Goal: Information Seeking & Learning: Learn about a topic

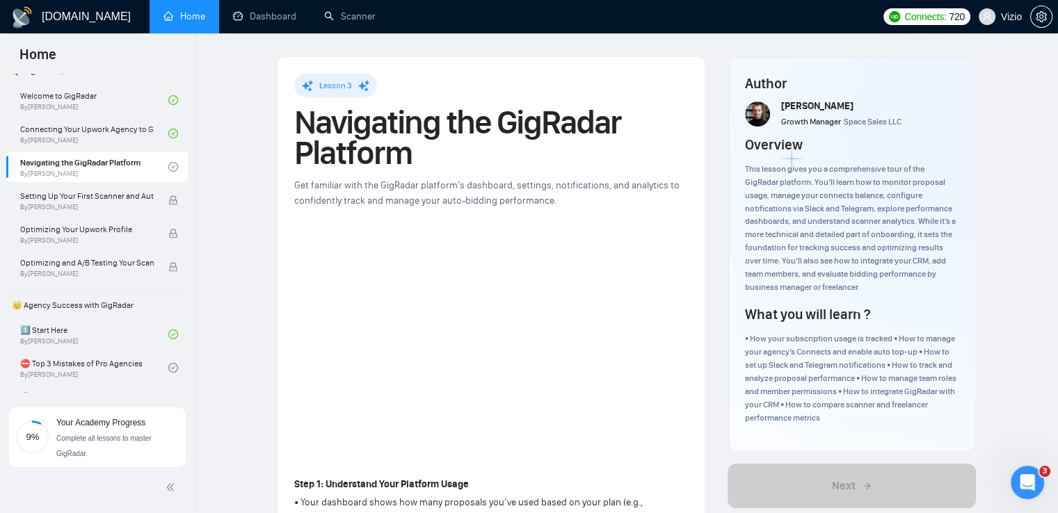
scroll to position [97, 0]
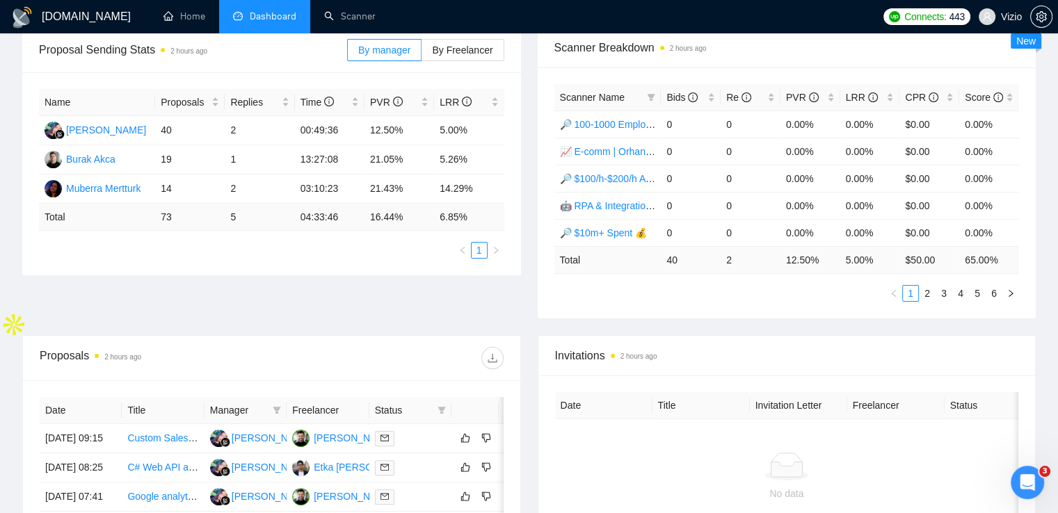
scroll to position [209, 0]
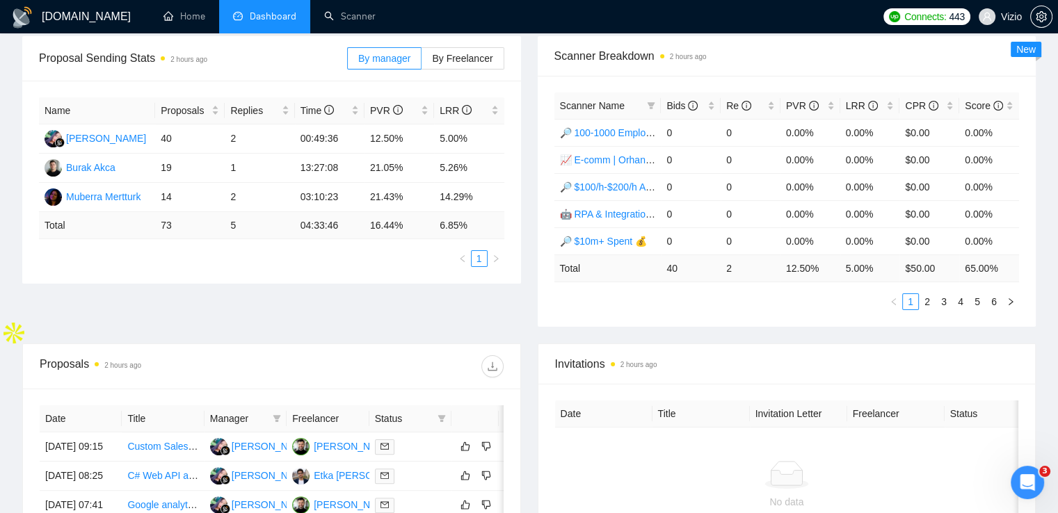
click at [391, 419] on span "Status" at bounding box center [403, 418] width 57 height 15
click at [447, 414] on span at bounding box center [442, 418] width 14 height 21
click at [390, 446] on span "Chat" at bounding box center [397, 443] width 26 height 11
checkbox input "true"
click at [435, 495] on span "OK" at bounding box center [430, 493] width 14 height 15
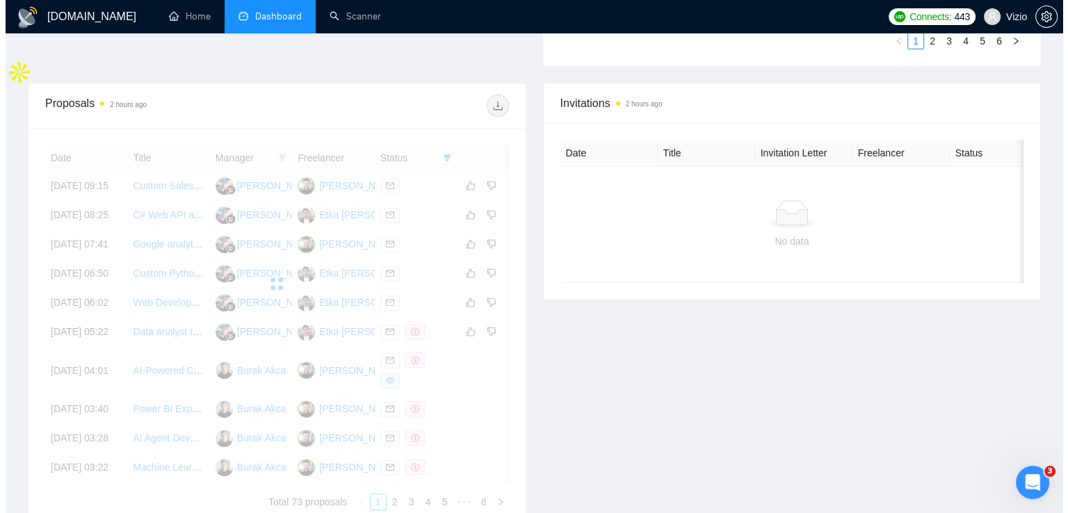
scroll to position [487, 0]
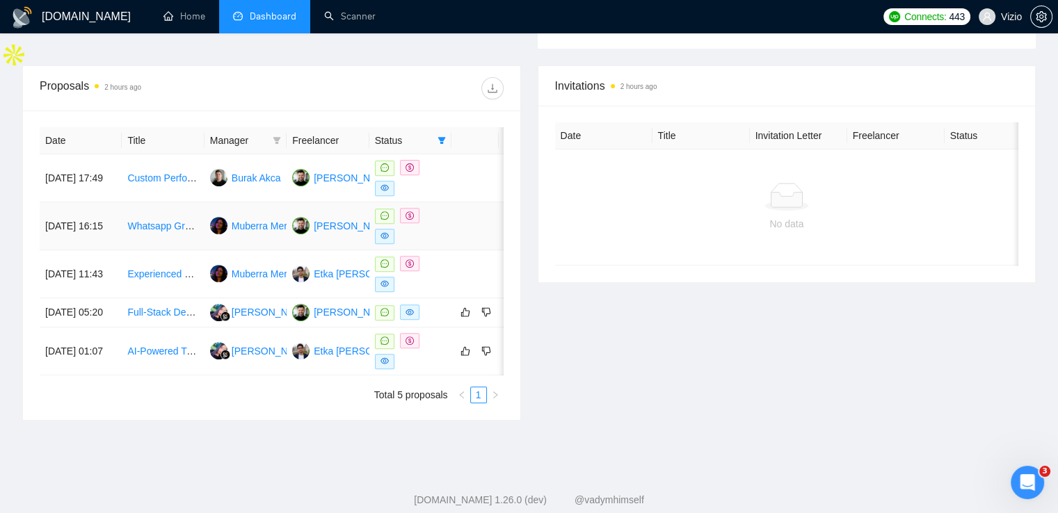
click at [158, 227] on link "Whatsapp Group Chats To Slack Integration & Automation (n8n or Make)" at bounding box center [284, 225] width 314 height 11
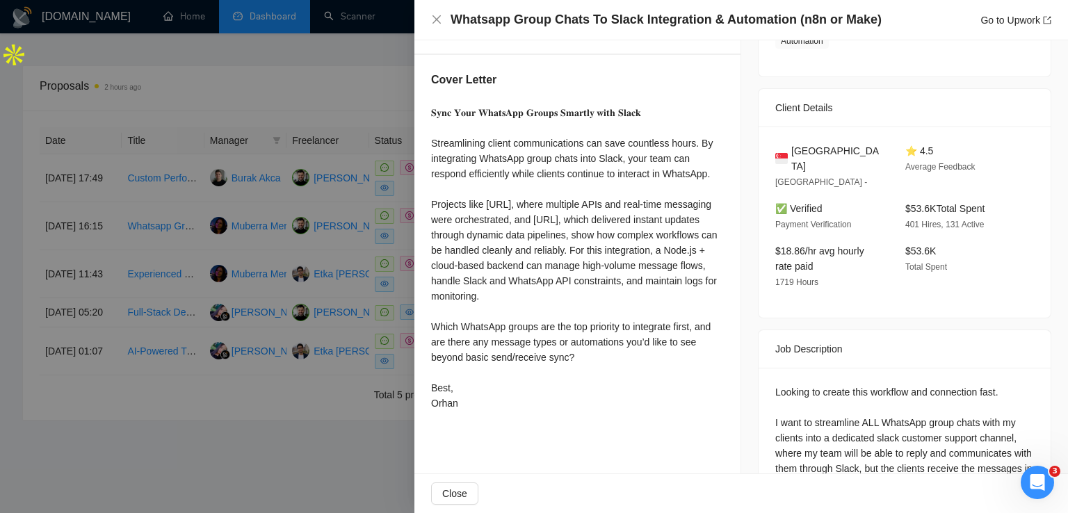
scroll to position [278, 0]
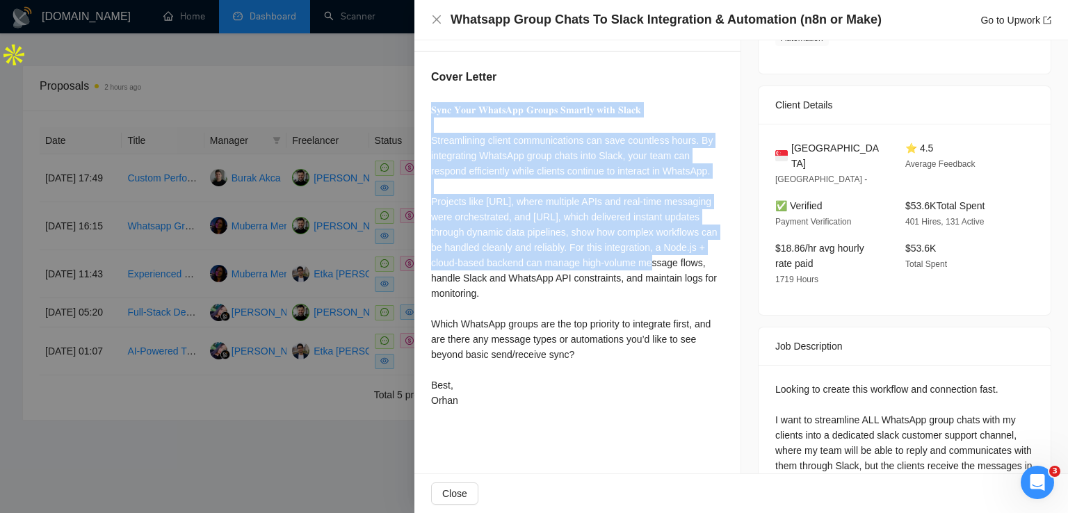
drag, startPoint x: 428, startPoint y: 109, endPoint x: 659, endPoint y: 264, distance: 278.3
click at [659, 264] on div "Cover Letter 𝐒𝐲𝐧𝐜 𝐘𝐨𝐮𝐫 𝐖𝐡𝐚𝐭𝐬𝐀𝐩𝐩 𝐆𝐫𝐨𝐮𝐩𝐬 𝐒𝐦𝐚𝐫𝐭𝐥𝐲 𝐰𝐢𝐭𝐡 𝐒𝐥𝐚𝐜𝐤 Streamlining client c…" at bounding box center [577, 241] width 326 height 378
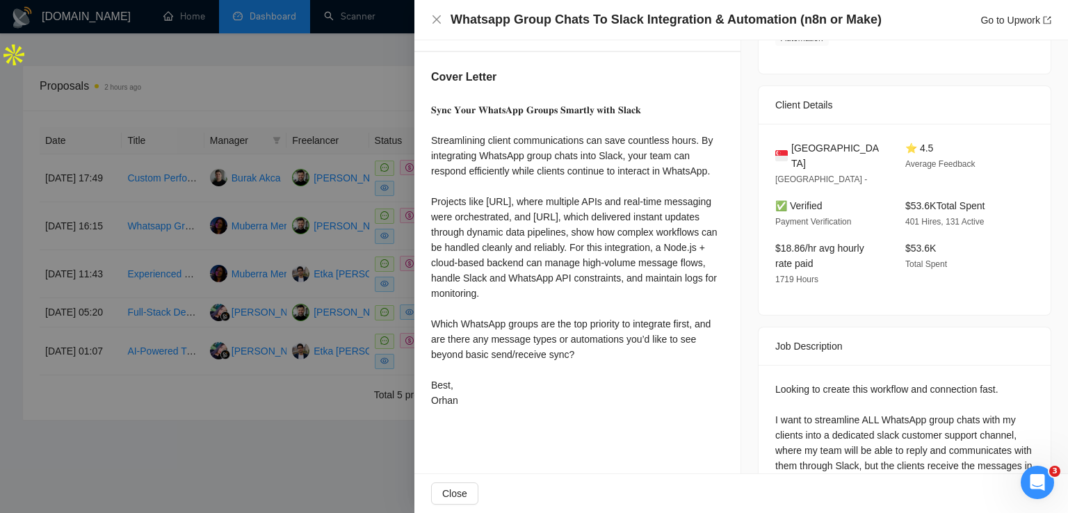
click at [634, 312] on div "𝐒𝐲𝐧𝐜 𝐘𝐨𝐮𝐫 𝐖𝐡𝐚𝐭𝐬𝐀𝐩𝐩 𝐆𝐫𝐨𝐮𝐩𝐬 𝐒𝐦𝐚𝐫𝐭𝐥𝐲 𝐰𝐢𝐭𝐡 𝐒𝐥𝐚𝐜𝐤 Streamlining client communications…" at bounding box center [577, 255] width 293 height 306
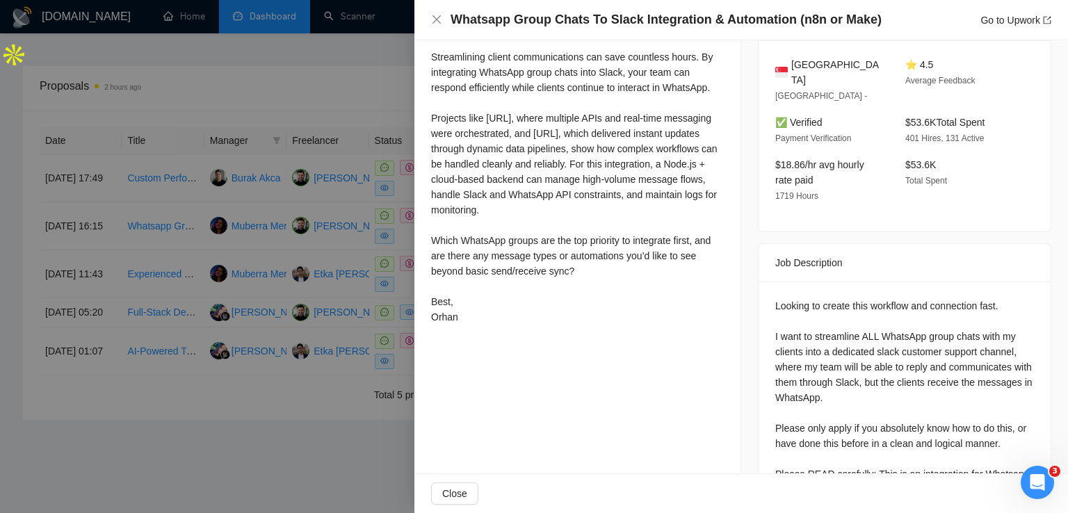
scroll to position [410, 0]
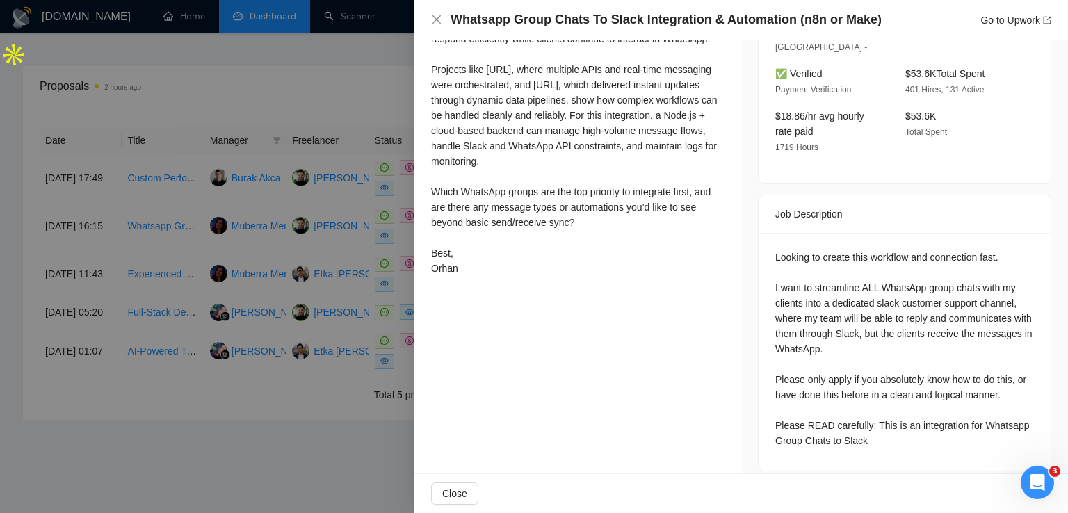
click at [281, 454] on div at bounding box center [534, 256] width 1068 height 513
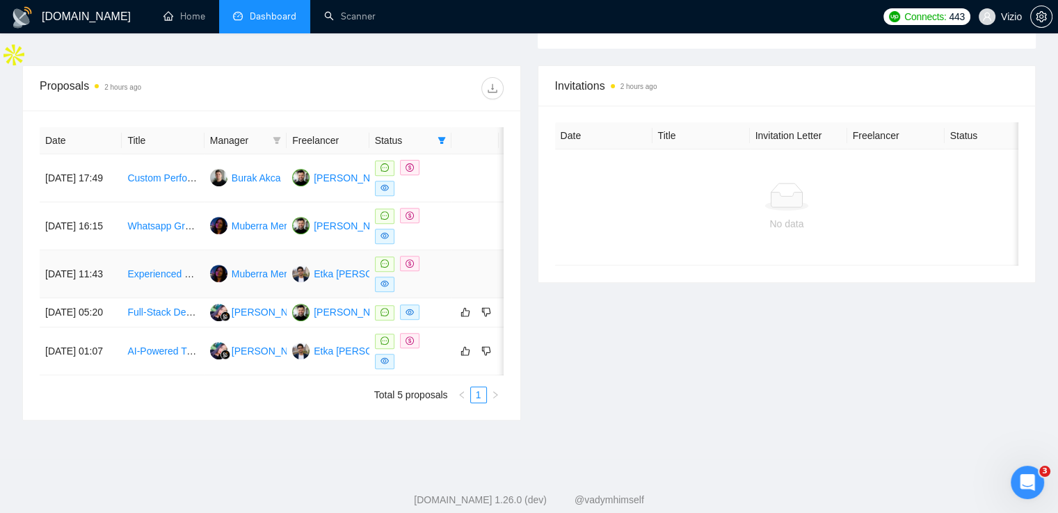
click at [170, 273] on link "Experienced python developer for sportsbook odds scraper (Arbitrage/Surebet)" at bounding box center [297, 273] width 341 height 11
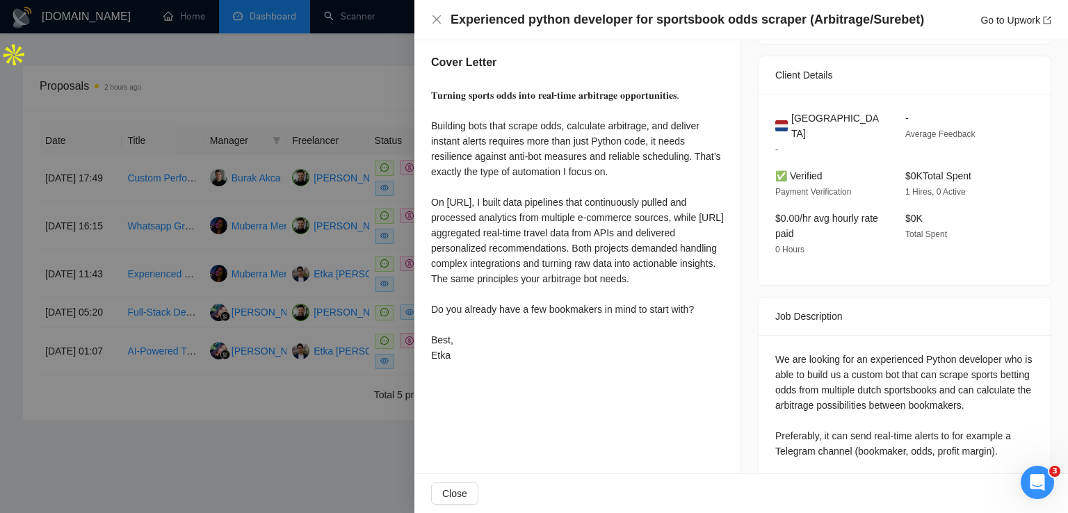
scroll to position [364, 0]
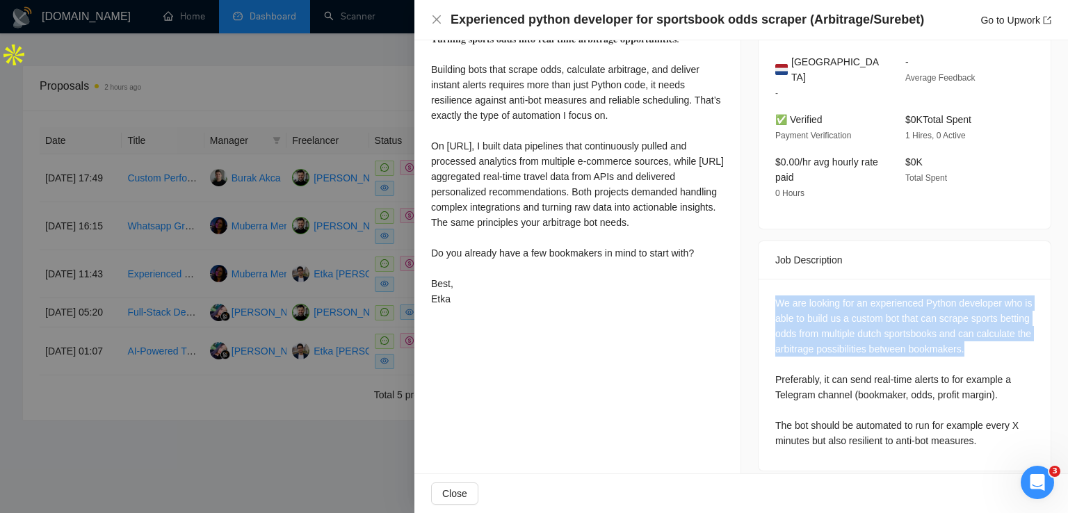
drag, startPoint x: 762, startPoint y: 290, endPoint x: 1015, endPoint y: 338, distance: 257.0
click at [1015, 338] on div "We are looking for an experienced Python developer who is able to build us a cu…" at bounding box center [905, 375] width 292 height 192
copy div "We are looking for an experienced Python developer who is able to build us a cu…"
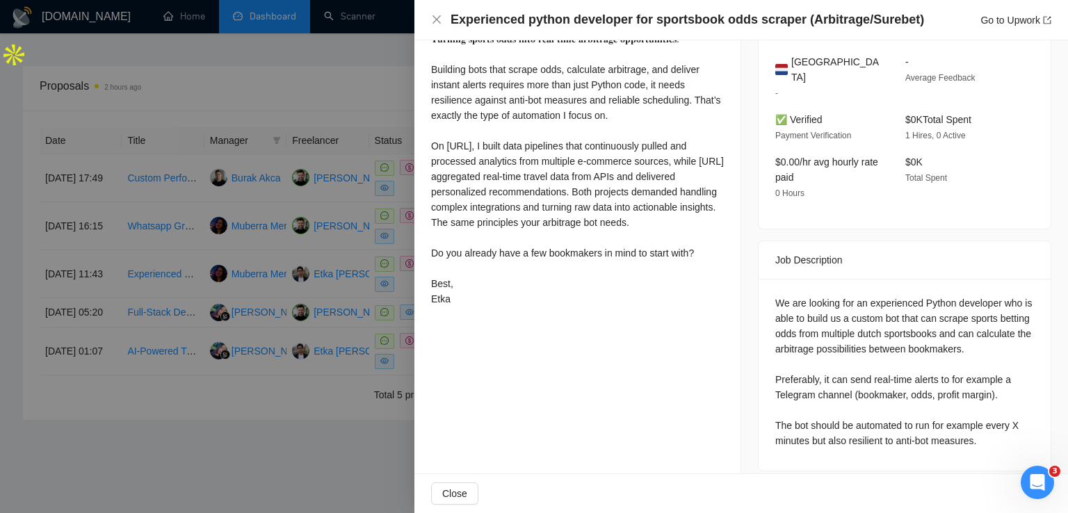
click at [181, 229] on div at bounding box center [534, 256] width 1068 height 513
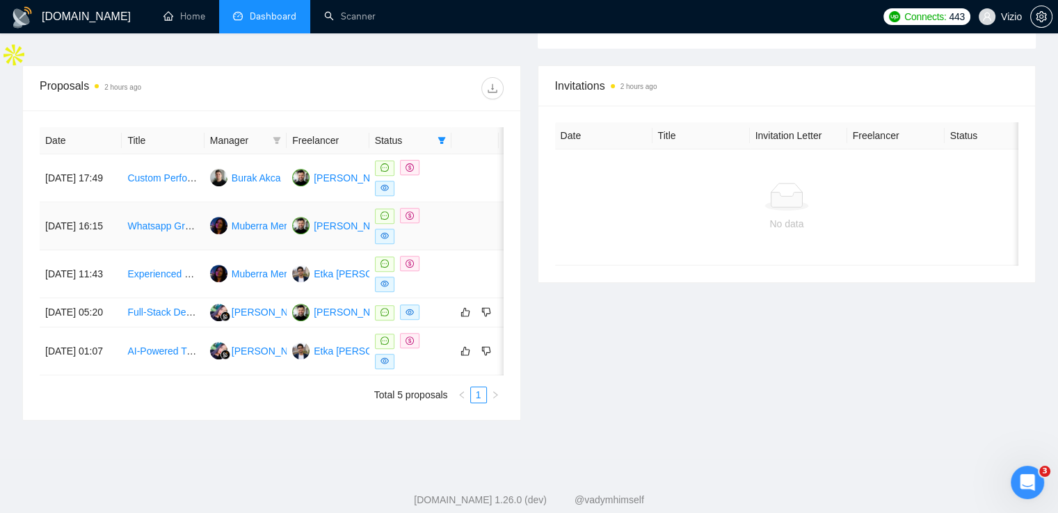
click at [181, 229] on link "Whatsapp Group Chats To Slack Integration & Automation (n8n or Make)" at bounding box center [284, 225] width 314 height 11
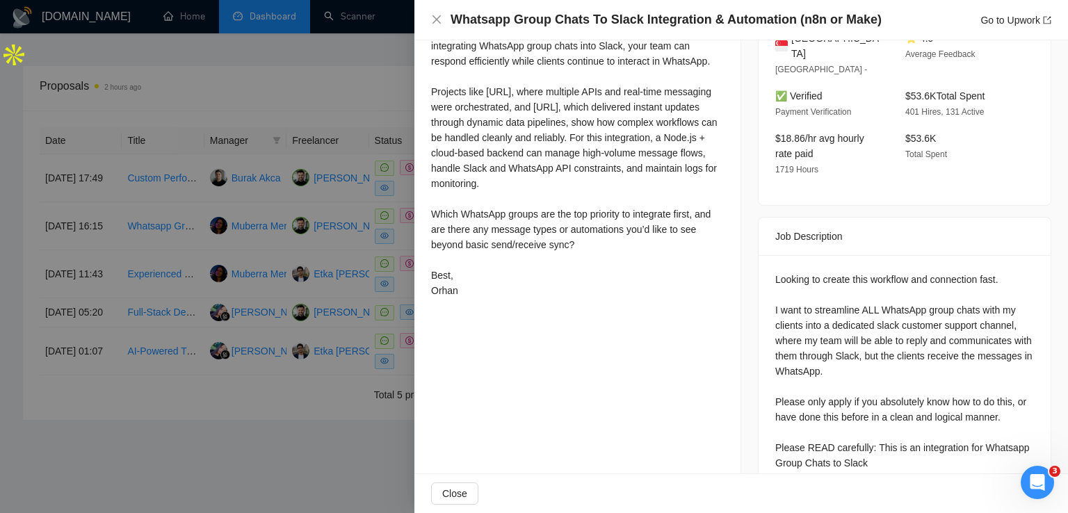
scroll to position [410, 0]
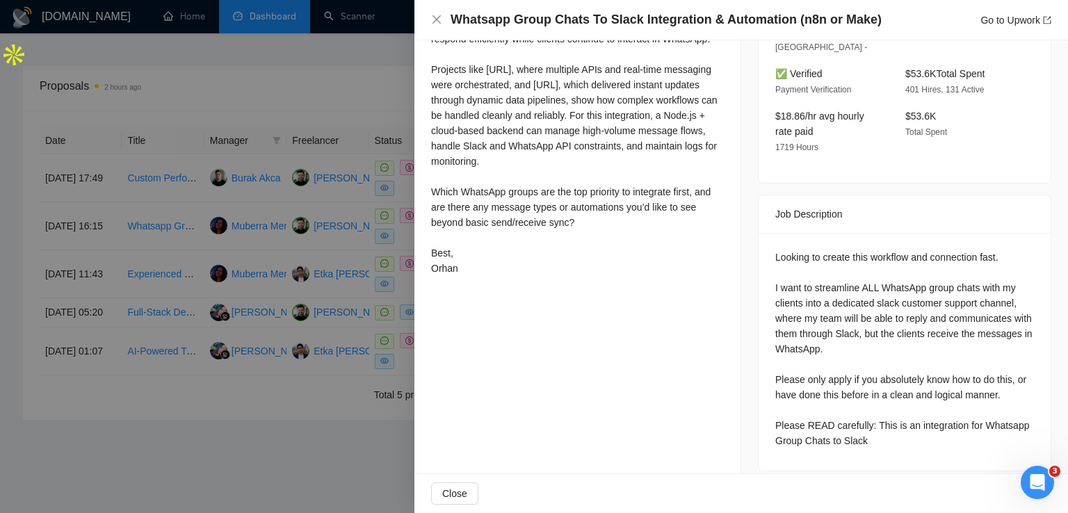
click at [267, 430] on div at bounding box center [534, 256] width 1068 height 513
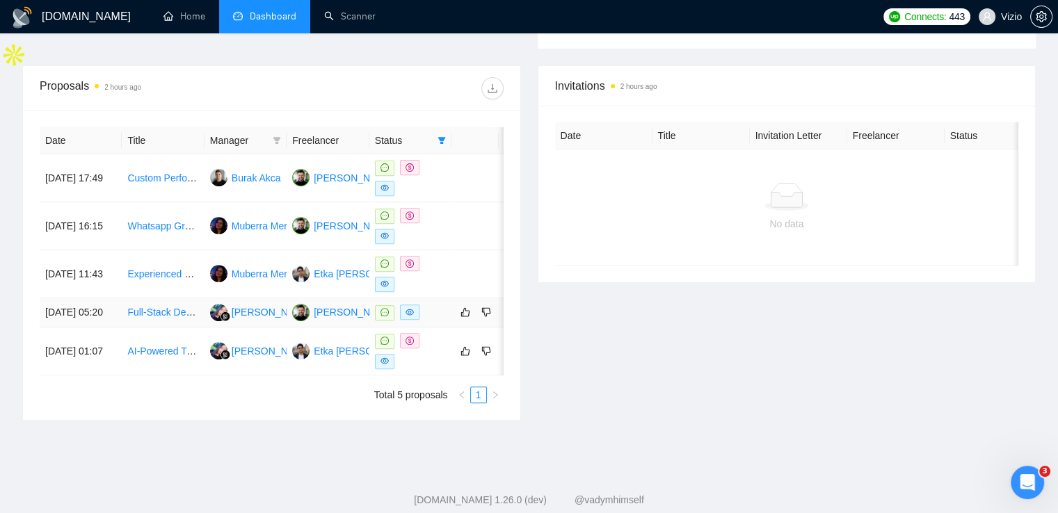
click at [158, 318] on link "Full-Stack Developer for Telepharmacy Platform (Web & Mobile)" at bounding box center [265, 312] width 276 height 11
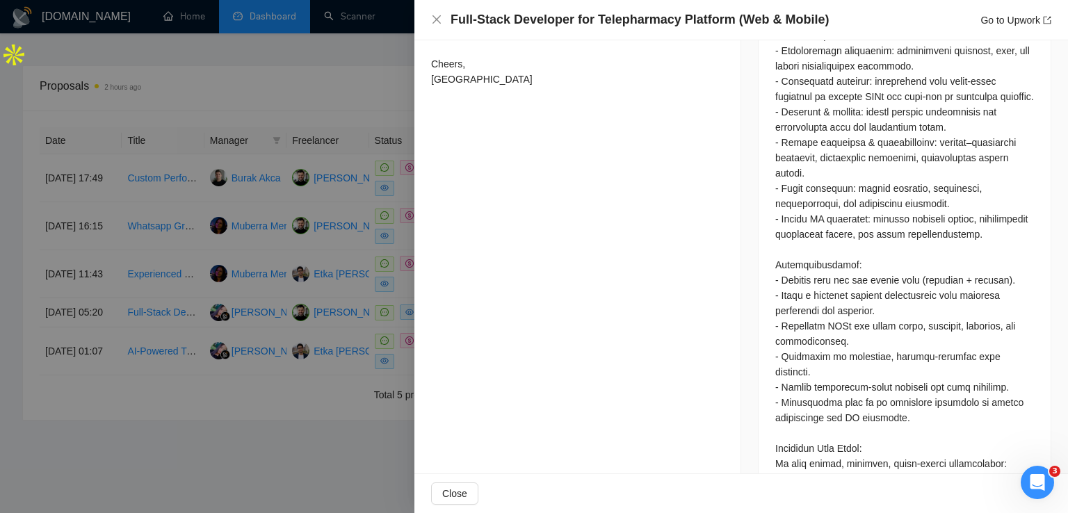
scroll to position [0, 0]
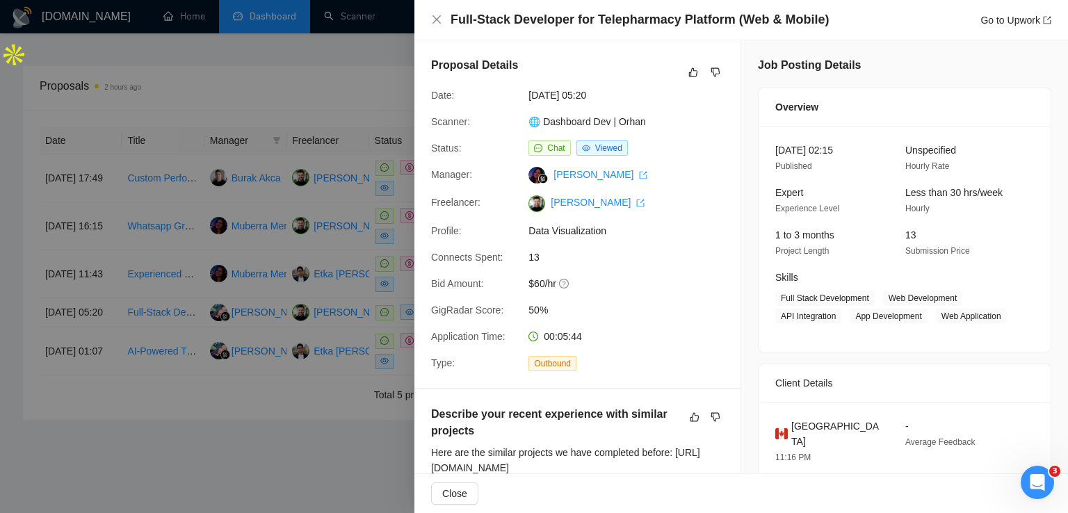
drag, startPoint x: 697, startPoint y: 309, endPoint x: 665, endPoint y: 35, distance: 275.9
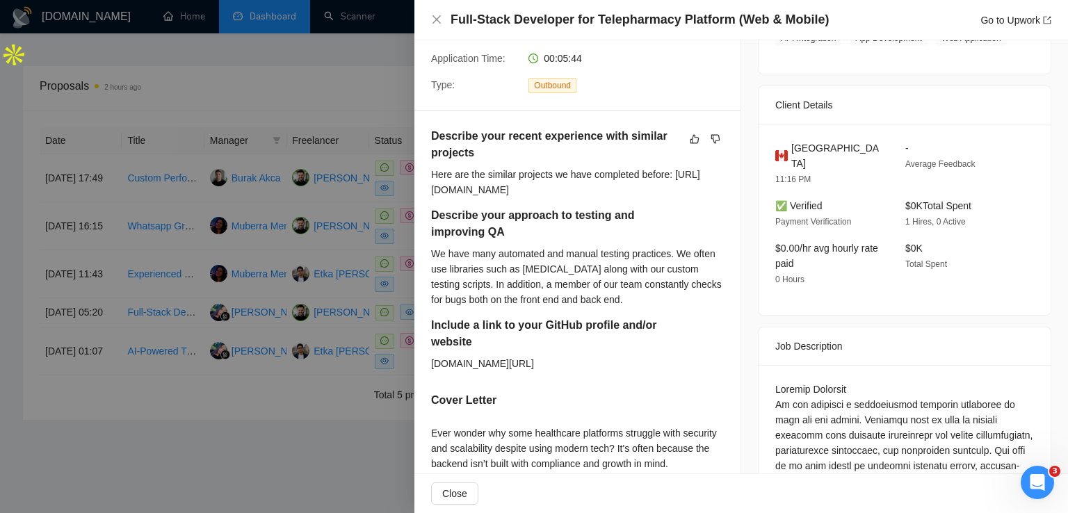
scroll to position [626, 0]
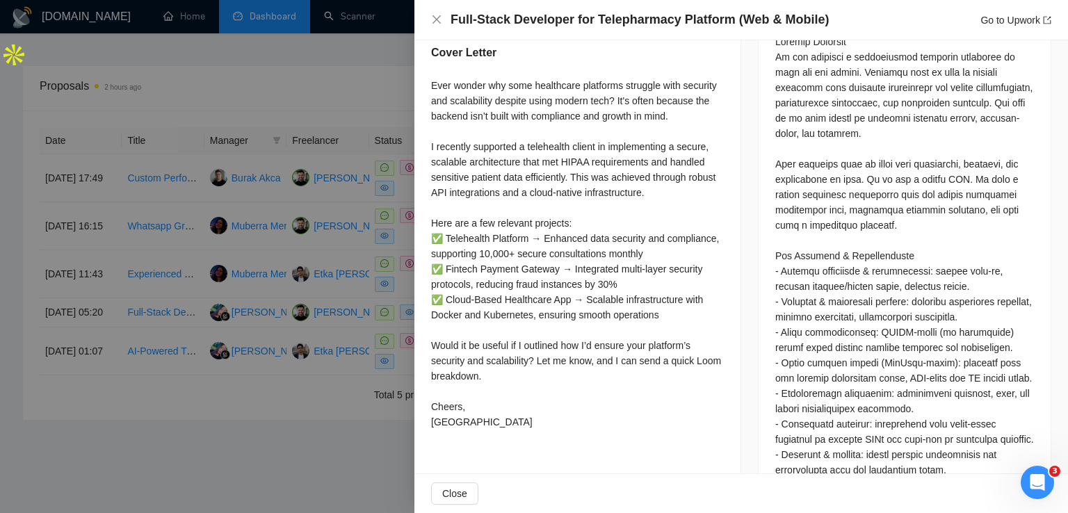
click at [135, 453] on div at bounding box center [534, 256] width 1068 height 513
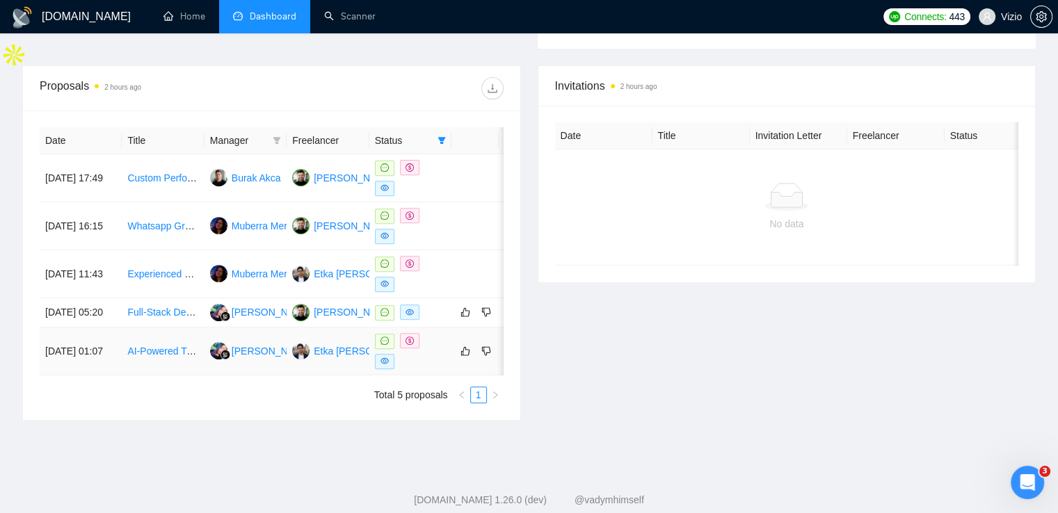
click at [145, 357] on link "AI-Powered Trading Bot Developer (Machine Learning + Finance + API Integration)" at bounding box center [305, 351] width 357 height 11
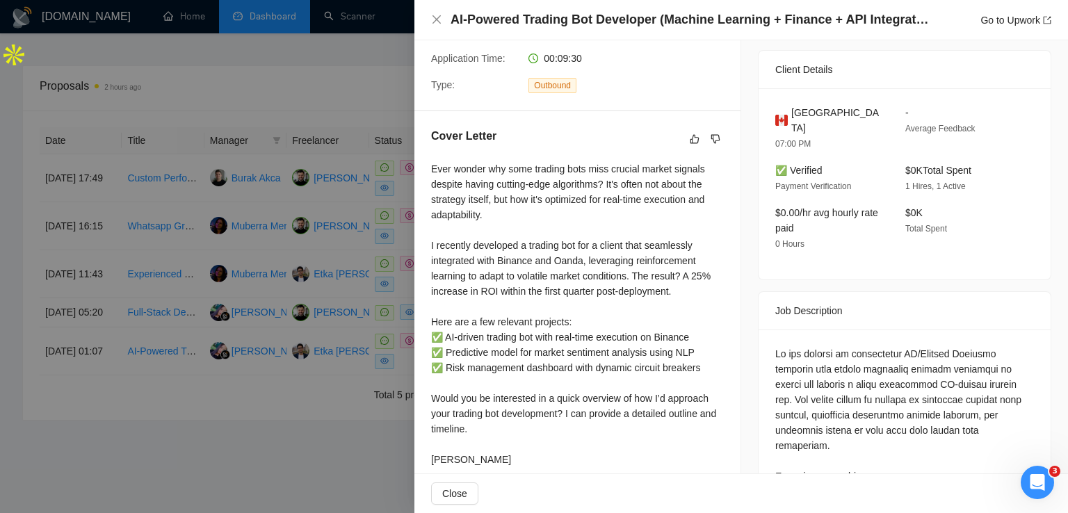
scroll to position [0, 0]
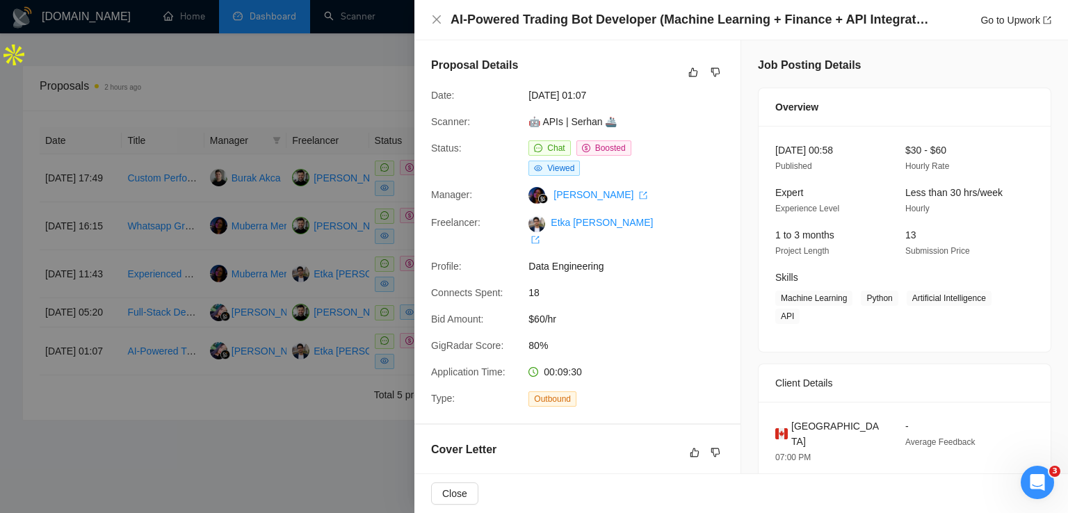
drag, startPoint x: 768, startPoint y: 337, endPoint x: 761, endPoint y: 87, distance: 249.8
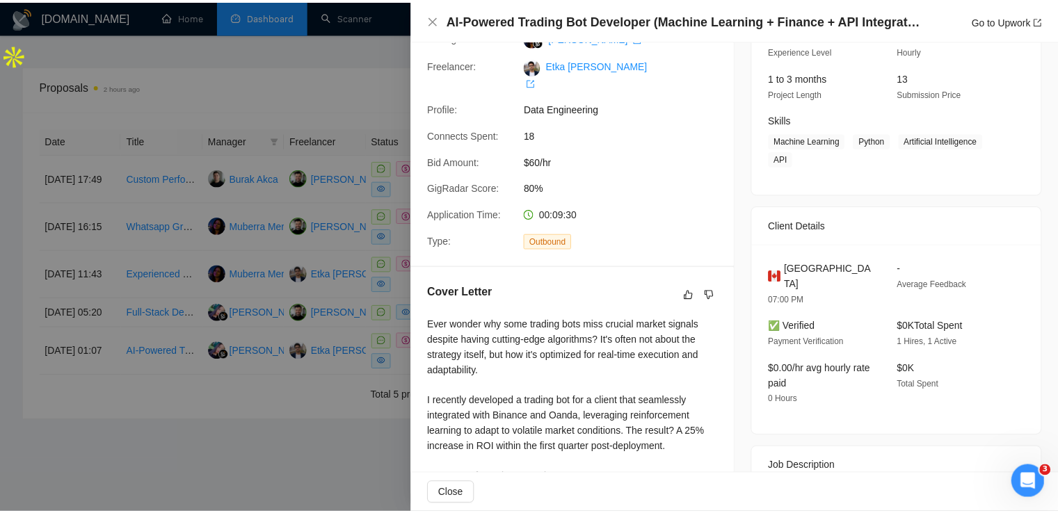
scroll to position [278, 0]
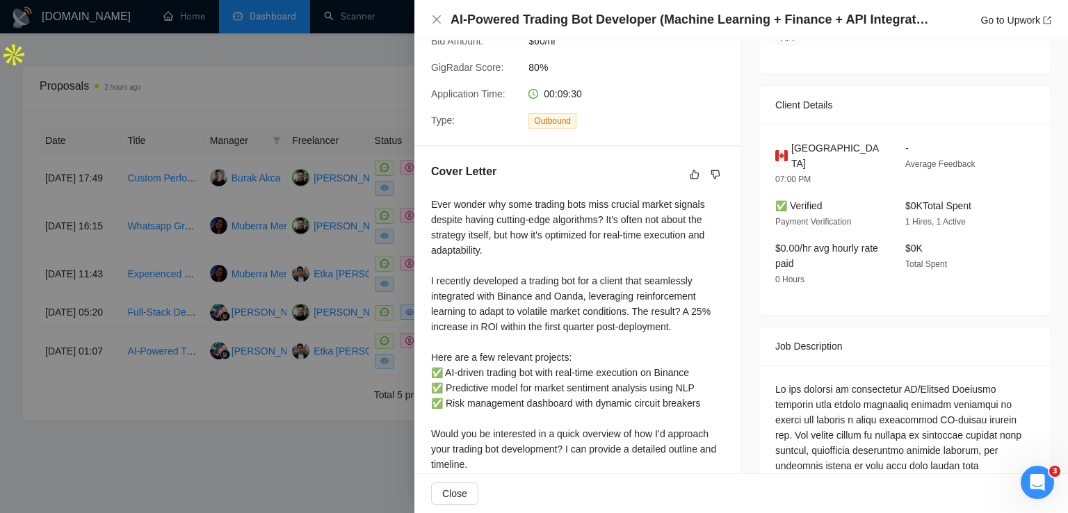
click at [290, 435] on div at bounding box center [534, 256] width 1068 height 513
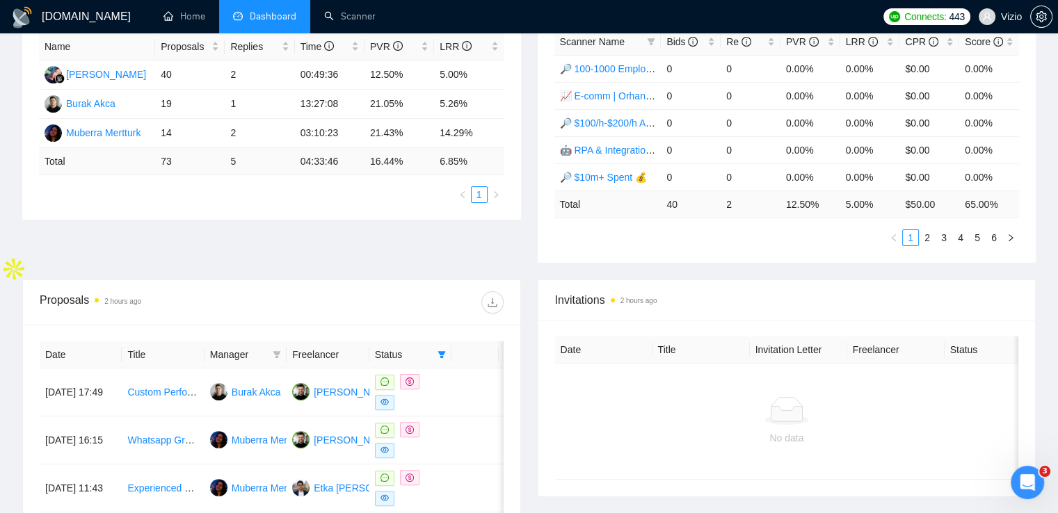
scroll to position [0, 0]
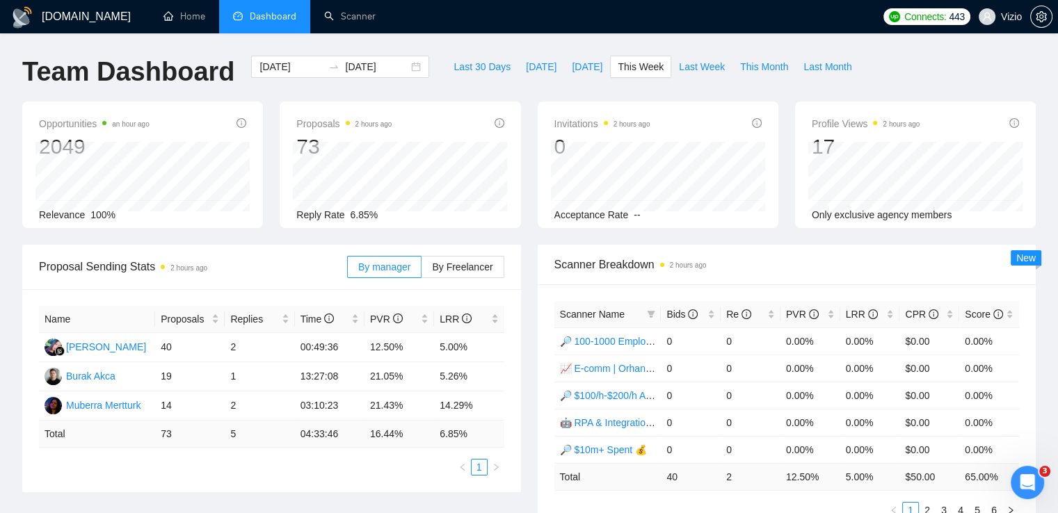
drag, startPoint x: 152, startPoint y: 485, endPoint x: 152, endPoint y: 96, distance: 389.4
